Goal: Task Accomplishment & Management: Use online tool/utility

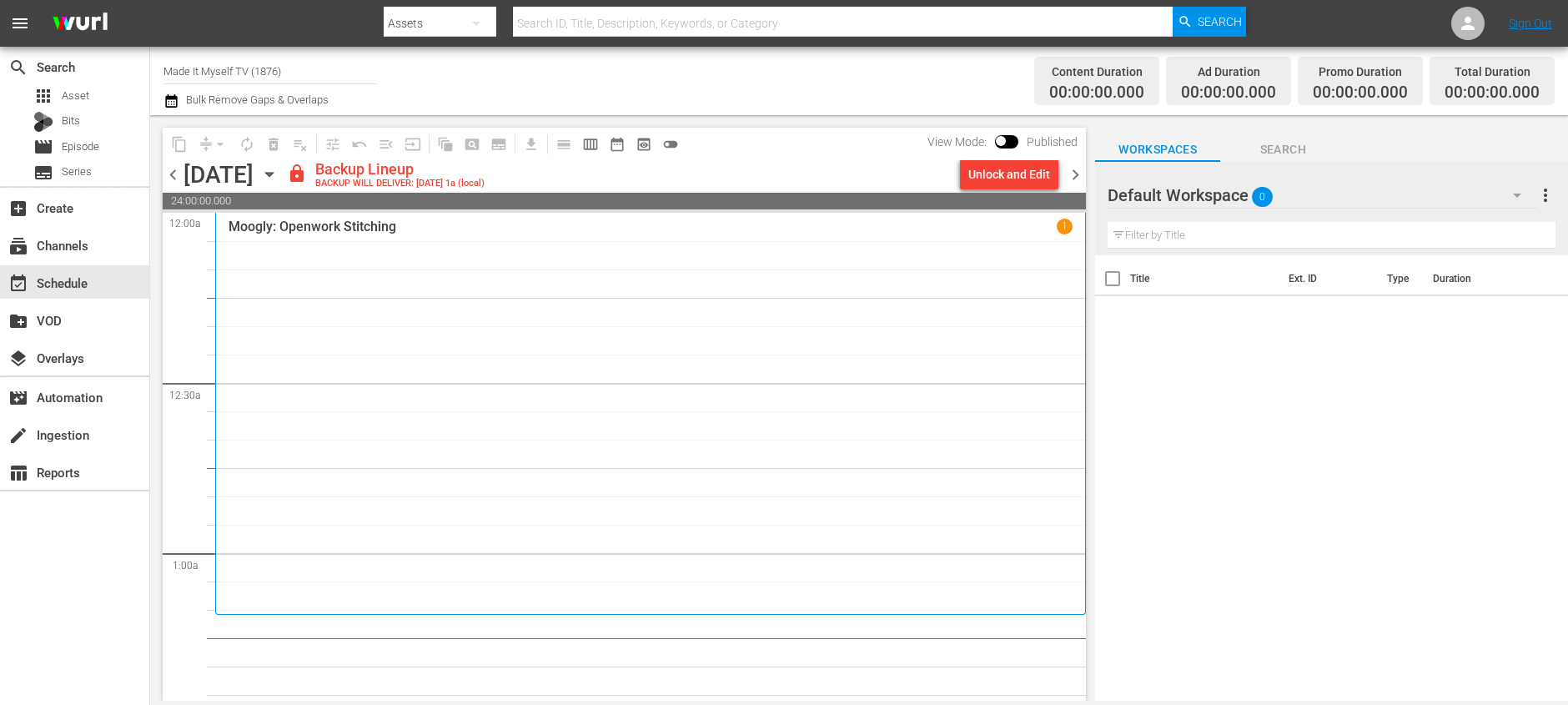
scroll to position [4845, 0]
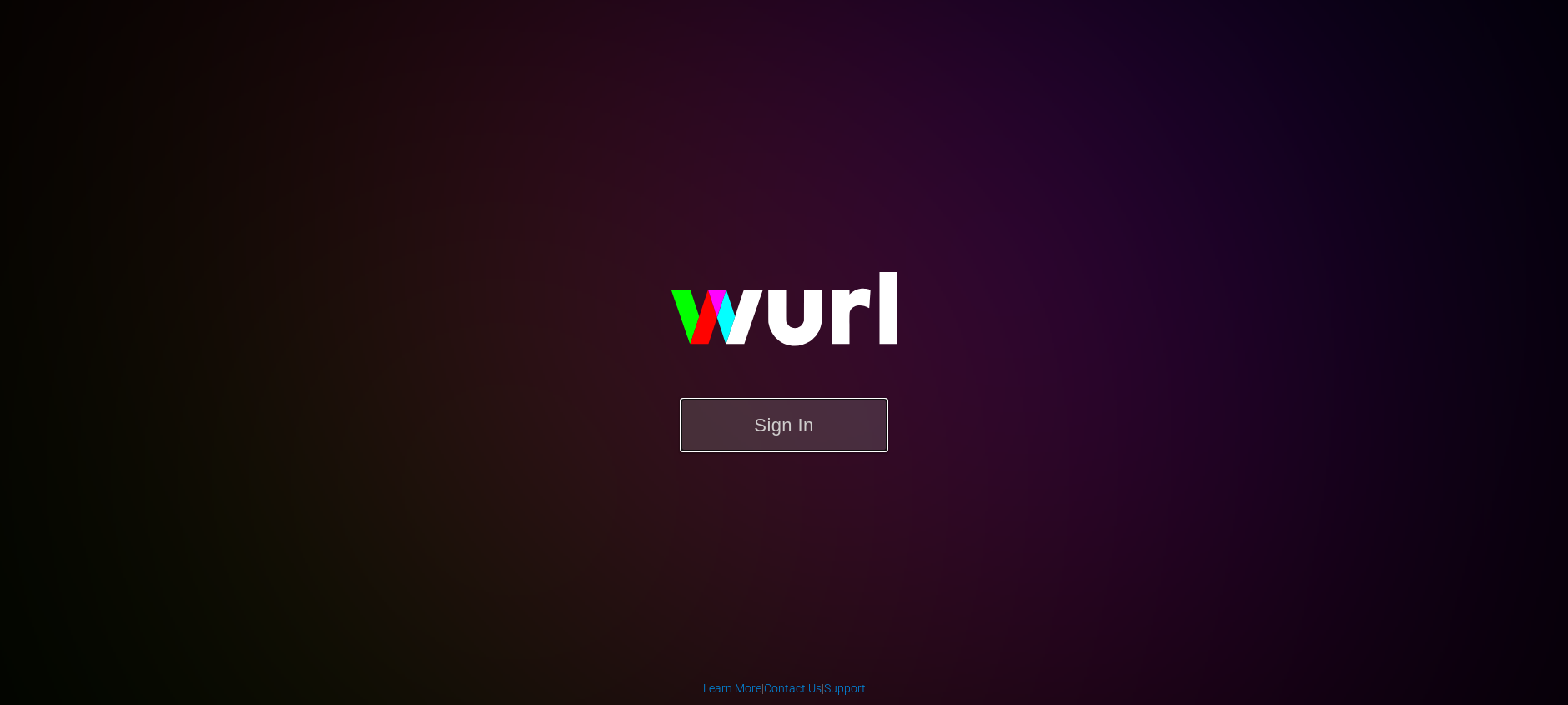
click at [768, 406] on button "Sign In" at bounding box center [784, 425] width 209 height 54
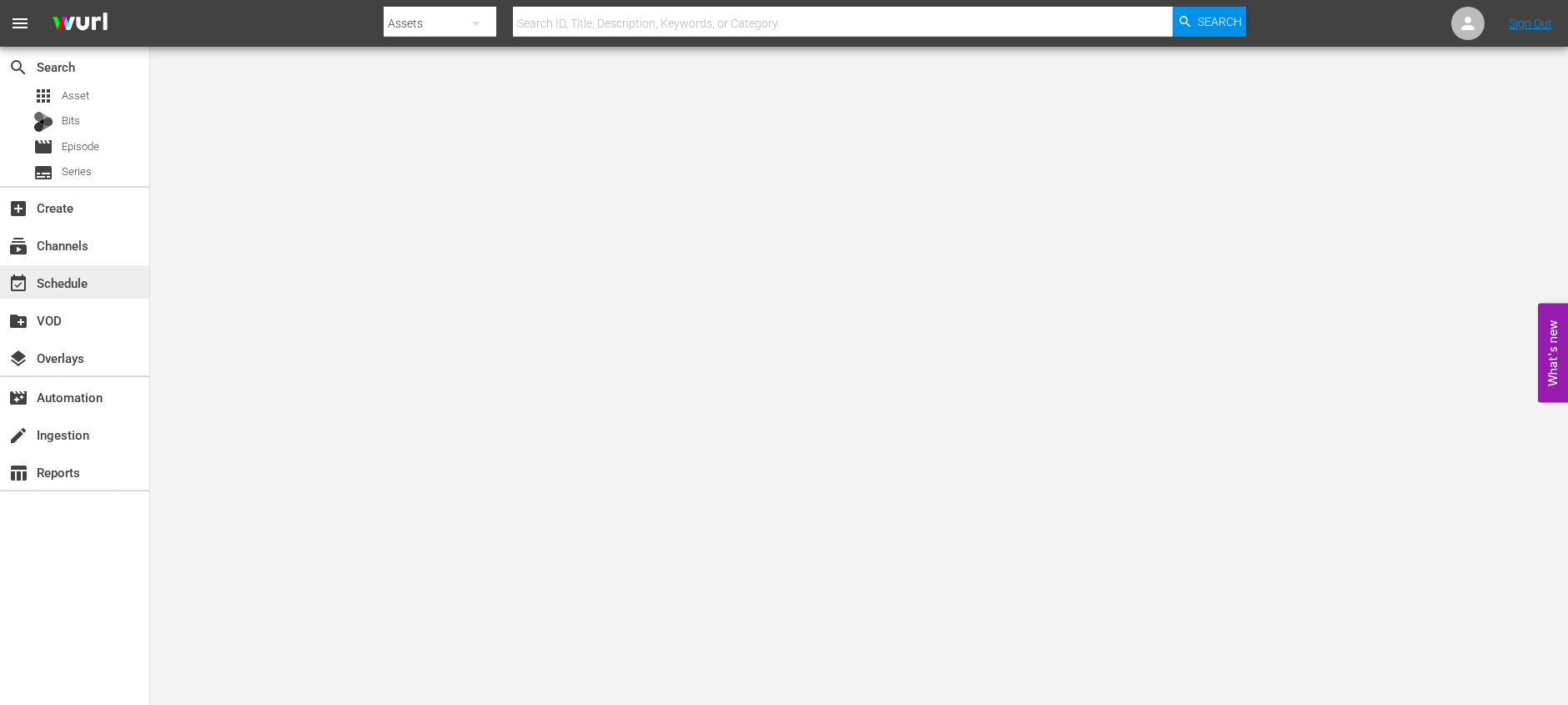
click at [120, 280] on div "event_available Schedule" at bounding box center [74, 282] width 150 height 33
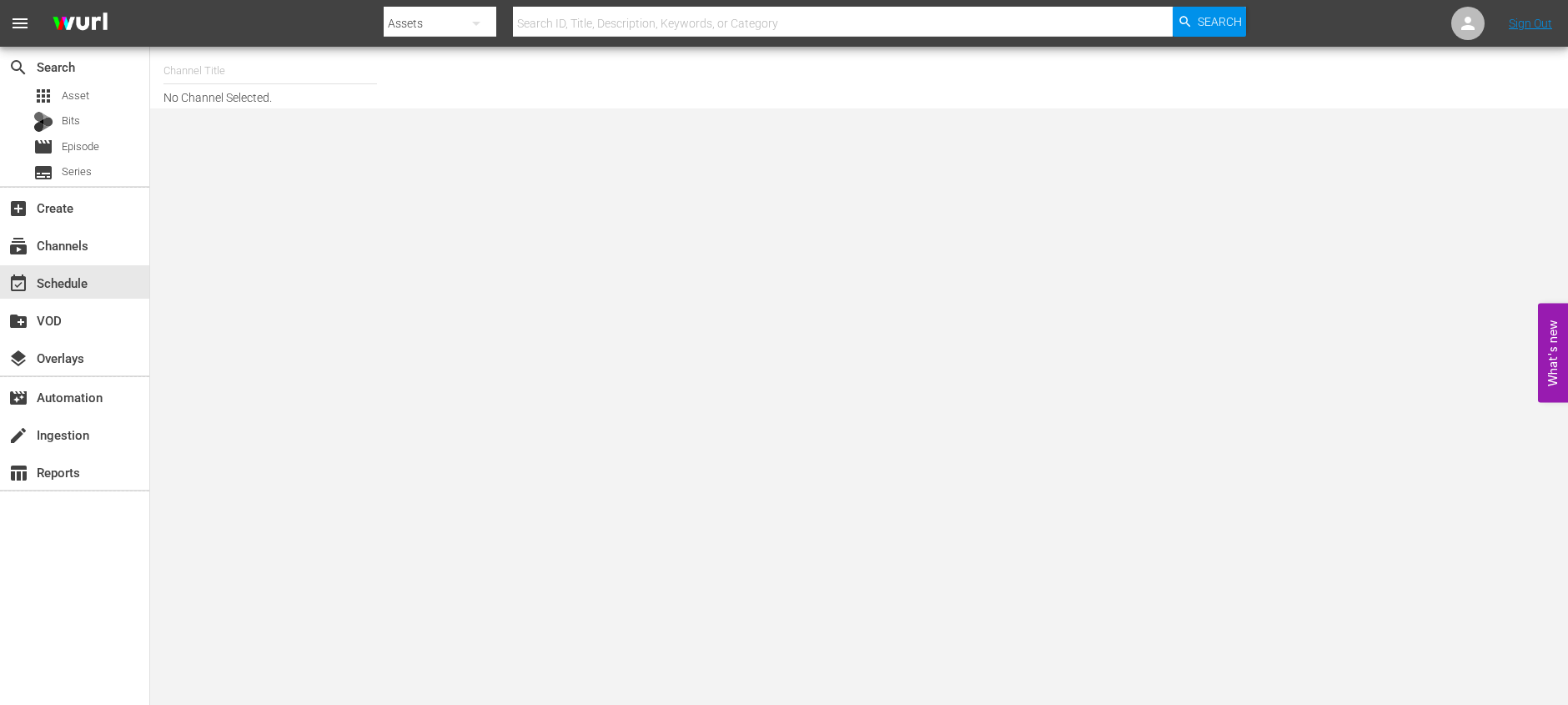
click at [321, 84] on hr at bounding box center [270, 84] width 213 height 1
click at [324, 79] on input "text" at bounding box center [270, 71] width 213 height 40
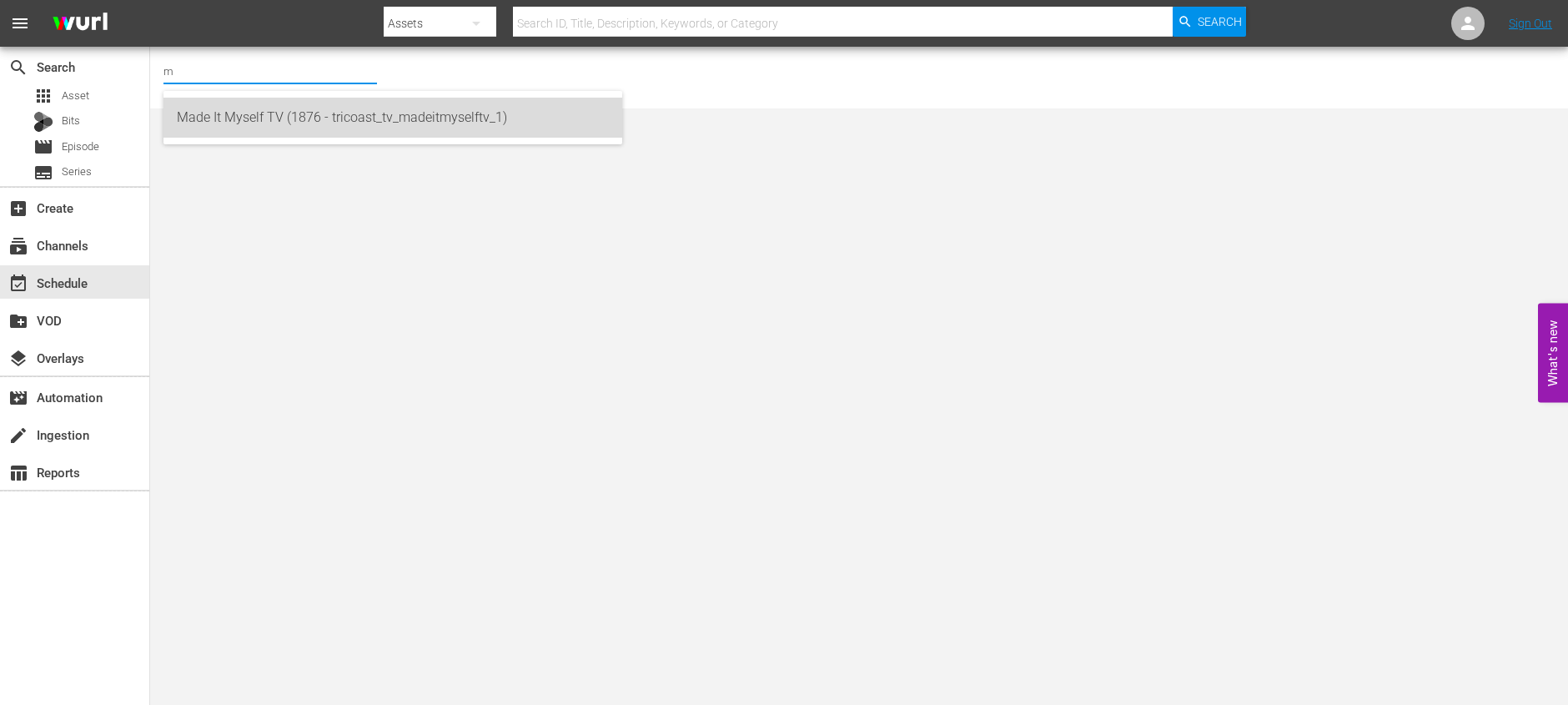
click at [314, 108] on div "Made It Myself TV (1876 - tricoast_tv_madeitmyselftv_1)" at bounding box center [393, 118] width 432 height 40
type input "Made It Myself TV (1876 - tricoast_tv_madeitmyselftv_1)"
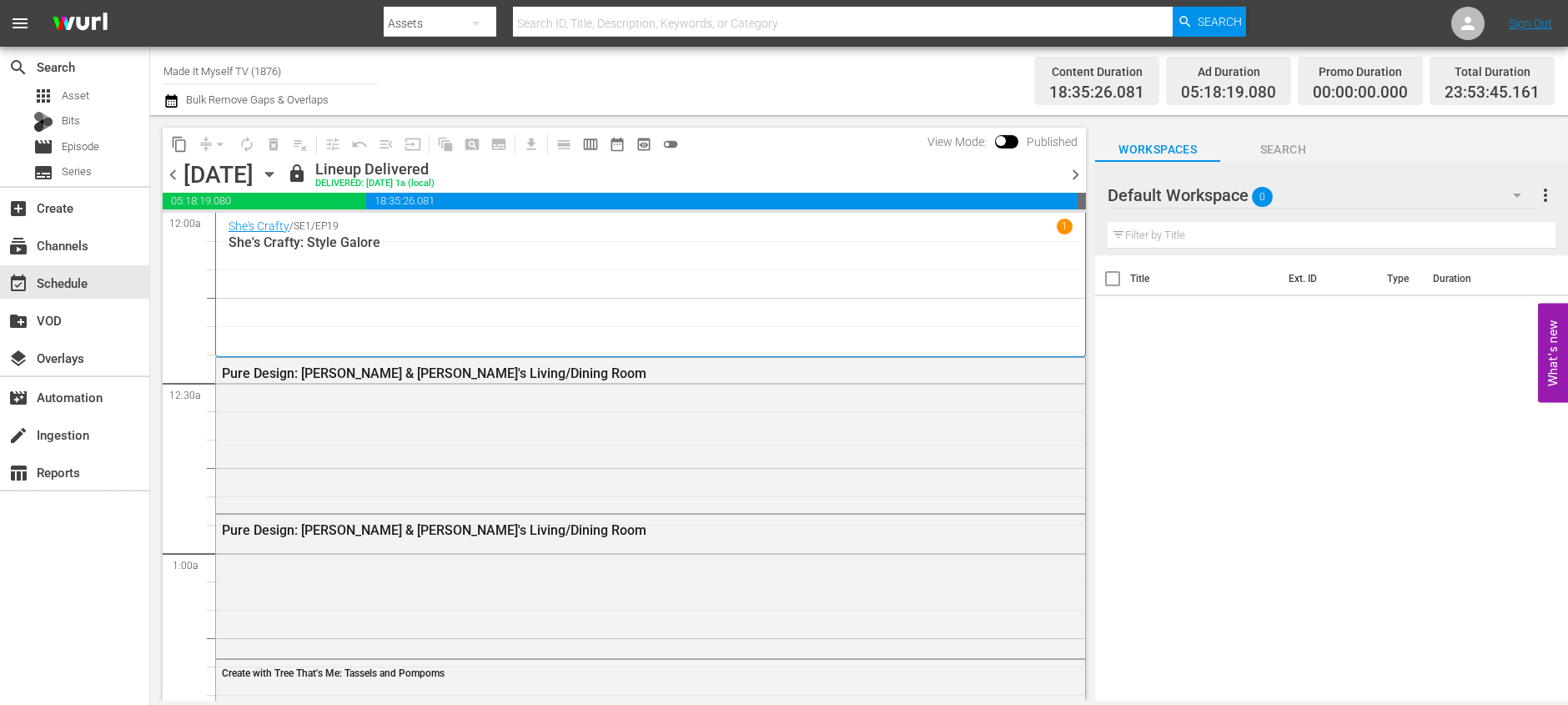
click at [1075, 177] on span "chevron_right" at bounding box center [1076, 175] width 21 height 21
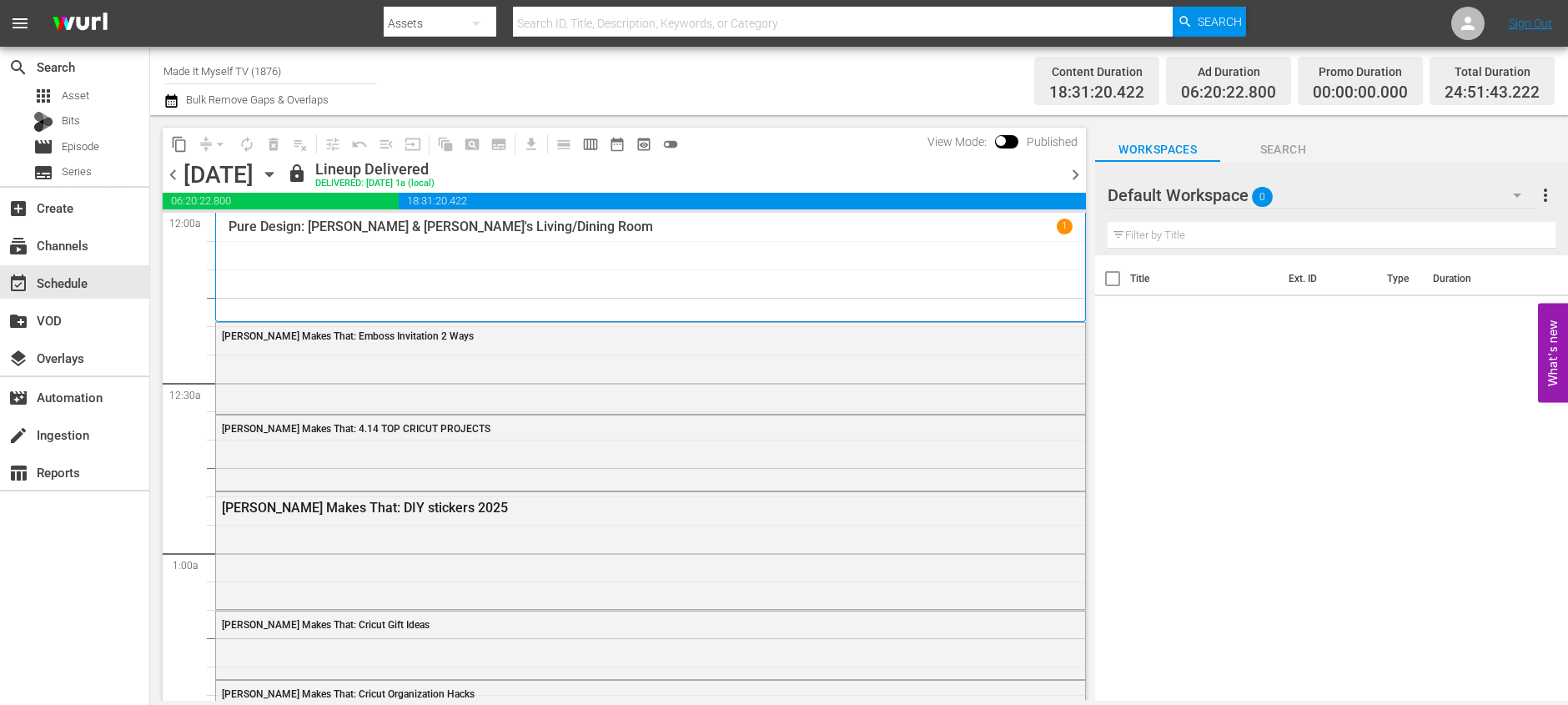
click at [1077, 179] on span "chevron_right" at bounding box center [1076, 175] width 21 height 21
